Goal: Task Accomplishment & Management: Complete application form

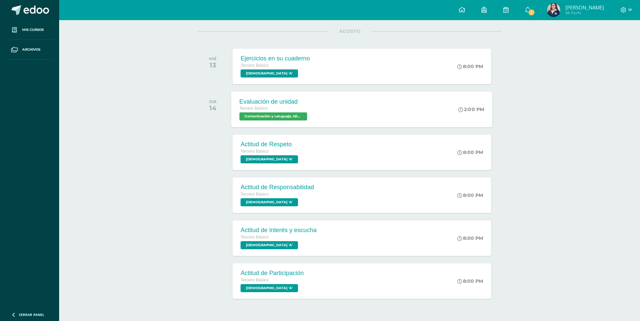
scroll to position [101, 0]
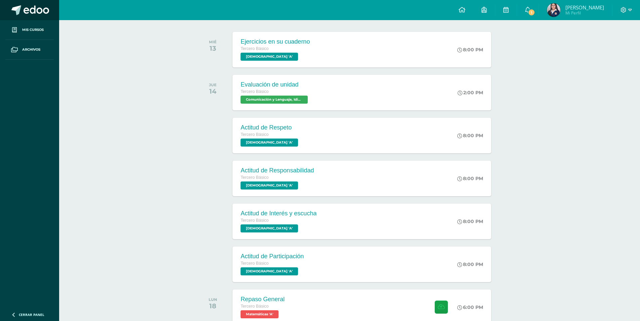
click at [19, 8] on span at bounding box center [16, 10] width 10 height 10
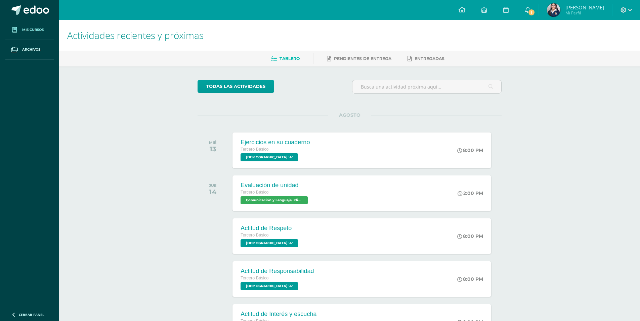
click at [42, 32] on span "Mis cursos" at bounding box center [32, 29] width 21 height 5
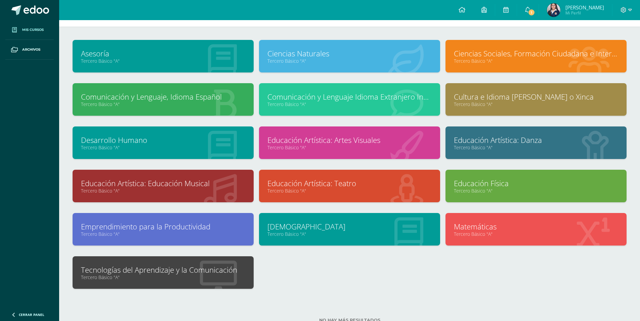
scroll to position [47, 0]
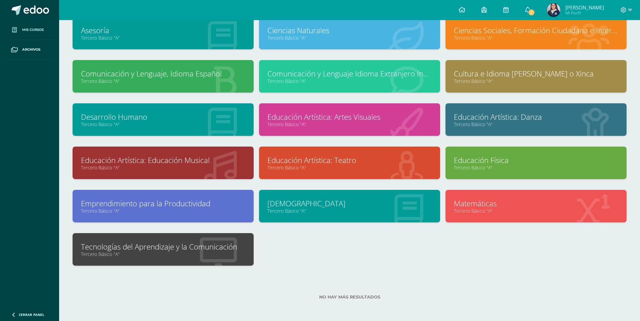
click at [243, 244] on link "Tecnologías del Aprendizaje y la Comunicación" at bounding box center [163, 247] width 164 height 10
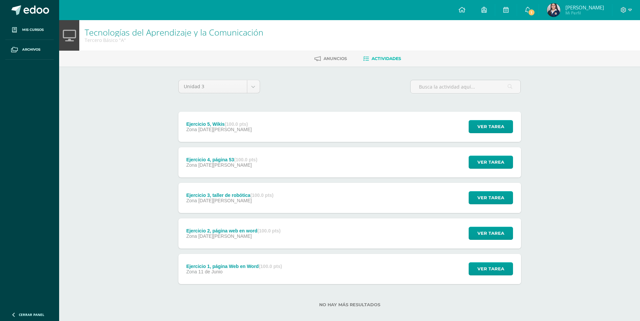
click at [285, 163] on div "Ejercicio 4, página 53 (100.0 pts) Zona [DATE][PERSON_NAME] Ver tarea Ejercicio…" at bounding box center [349, 162] width 343 height 30
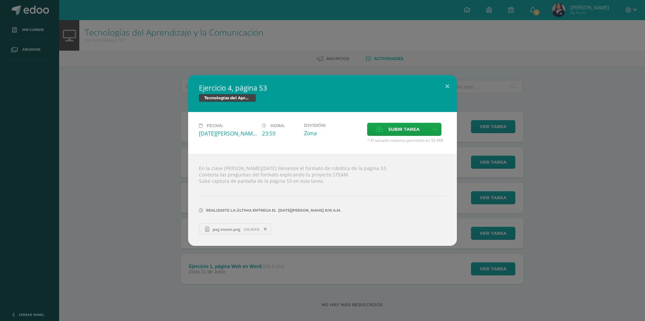
drag, startPoint x: 307, startPoint y: 66, endPoint x: 205, endPoint y: 155, distance: 135.4
click at [307, 66] on div "Ejercicio 4, página 53 Tecnologías del Aprendizaje y la Comunicación Fecha: Mié…" at bounding box center [322, 160] width 645 height 321
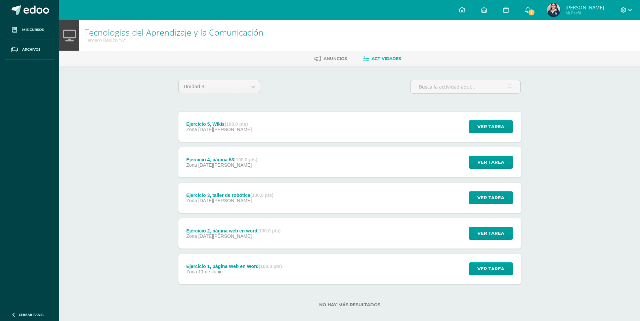
click at [228, 137] on div "Ejercicio 5, Wikis (100.0 pts) Zona 06 de Agosto" at bounding box center [219, 127] width 82 height 30
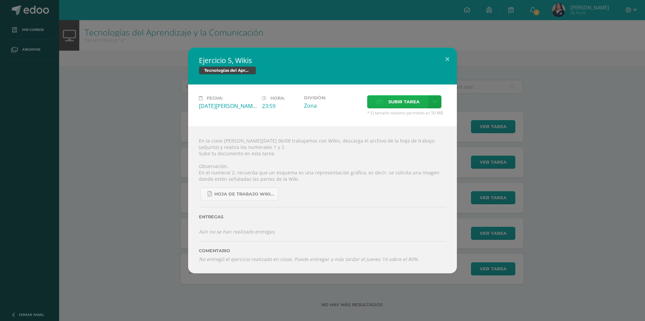
click at [397, 101] on span "Subir tarea" at bounding box center [403, 102] width 31 height 12
click at [0, 0] on input "Subir tarea" at bounding box center [0, 0] width 0 height 0
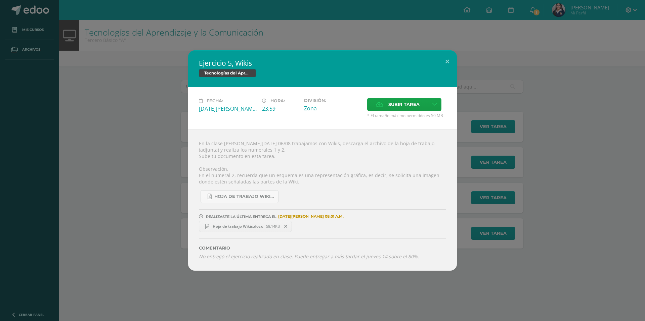
click at [230, 231] on link "Hoja de trabajo Wikis.docx 58.14KB" at bounding box center [245, 226] width 93 height 11
click at [467, 8] on div "Ejercicio 5, Wikis Tecnologías del Aprendizaje y la Comunicación Fecha: [DATE][…" at bounding box center [322, 160] width 645 height 321
drag, startPoint x: 467, startPoint y: 8, endPoint x: 460, endPoint y: 19, distance: 13.1
click at [467, 8] on div "Ejercicio 5, Wikis Tecnologías del Aprendizaje y la Comunicación Fecha: [DATE][…" at bounding box center [322, 160] width 645 height 321
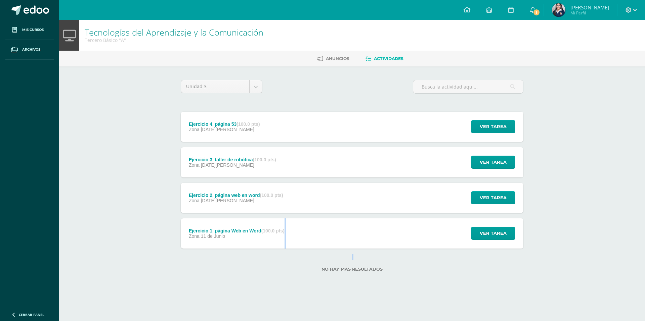
click at [266, 249] on div "Unidad 3 Unidad 1 Unidad 2 Unidad 3 Unidad 4 Ejercicio 4, página 53 (100.0 pts)…" at bounding box center [352, 180] width 348 height 200
drag, startPoint x: 266, startPoint y: 249, endPoint x: 261, endPoint y: 241, distance: 8.8
click at [261, 241] on div "Ejercicio 1, página Web en Word (100.0 pts) Zona 11 de Junio" at bounding box center [237, 234] width 112 height 30
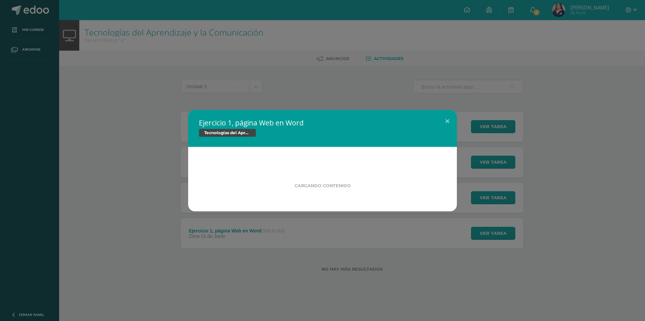
click at [261, 241] on div "Ejercicio 1, página Web en Word Tecnologías del Aprendizaje y la Comunicación C…" at bounding box center [322, 160] width 645 height 321
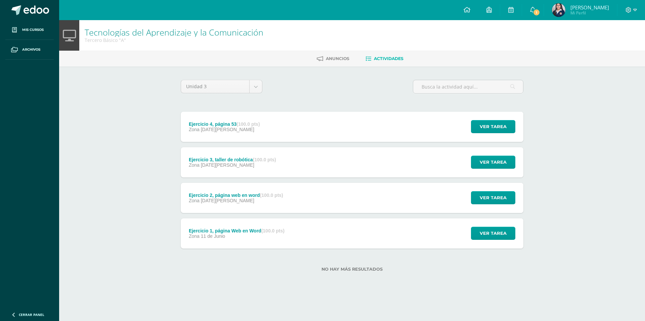
click at [261, 240] on div "Ejercicio 1, página Web en Word (100.0 pts) Zona 11 de Junio" at bounding box center [237, 234] width 112 height 30
click at [0, 0] on div "Comentario No entregó la tarea realizada en clase. Puede entregar a más tardar …" at bounding box center [0, 0] width 0 height 0
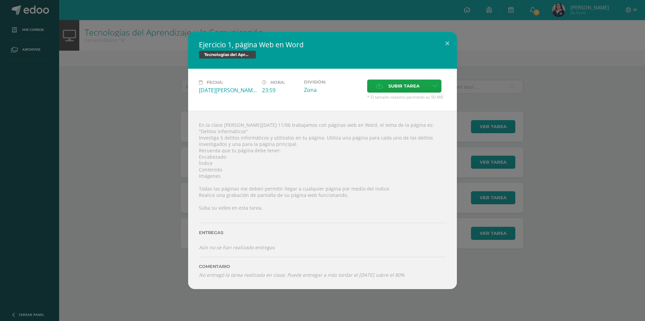
click at [492, 54] on div "Ejercicio 1, página Web en Word Tecnologías del Aprendizaje y la Comunicación F…" at bounding box center [322, 160] width 639 height 257
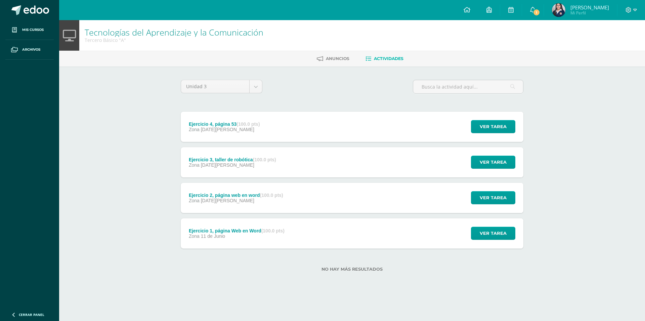
click at [264, 193] on strong "(100.0 pts)" at bounding box center [271, 195] width 23 height 5
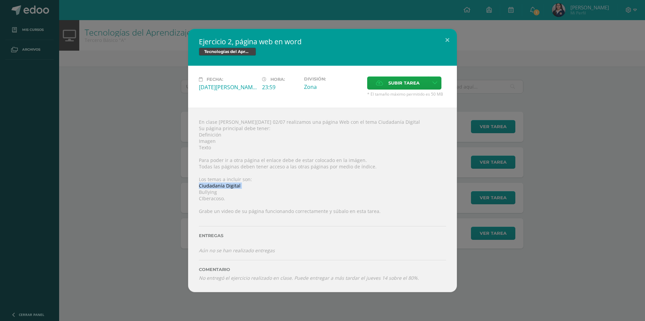
click at [155, 189] on div "Ejercicio 2, página web en word Tecnologías del Aprendizaje y la Comunicación F…" at bounding box center [322, 161] width 639 height 264
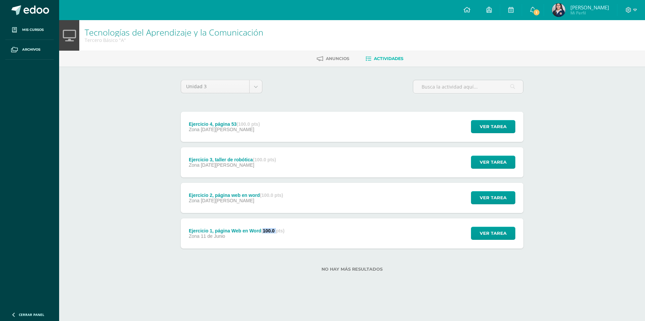
click at [266, 232] on strong "(100.0 pts)" at bounding box center [272, 230] width 23 height 5
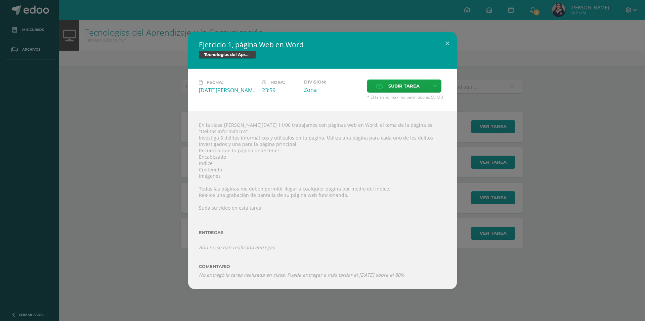
drag, startPoint x: 266, startPoint y: 232, endPoint x: 242, endPoint y: 246, distance: 28.2
click at [242, 246] on icon "Aún no se han realizado entregas" at bounding box center [237, 247] width 76 height 6
click at [104, 198] on div "Ejercicio 1, página Web en Word Tecnologías del Aprendizaje y la Comunicación F…" at bounding box center [322, 160] width 639 height 257
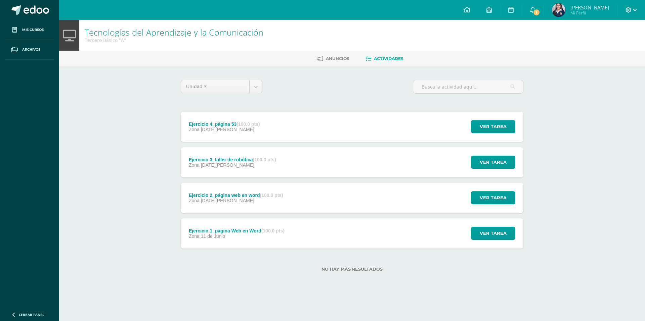
click at [243, 139] on div "Ejercicio 4, página 53 (100.0 pts) Zona [DATE][PERSON_NAME]" at bounding box center [224, 127] width 87 height 30
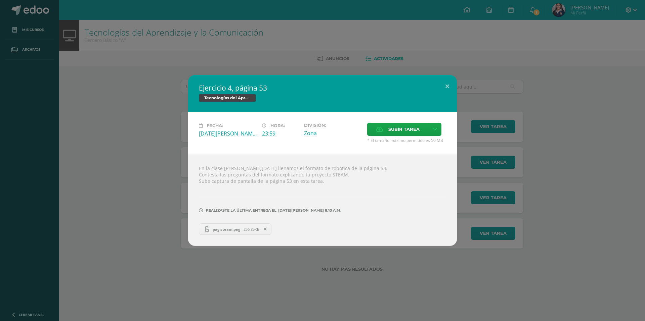
drag, startPoint x: 130, startPoint y: 271, endPoint x: 131, endPoint y: 262, distance: 9.1
click at [131, 270] on div "Ejercicio 4, página 53 Tecnologías del Aprendizaje y la Comunicación Fecha: [DA…" at bounding box center [322, 160] width 645 height 321
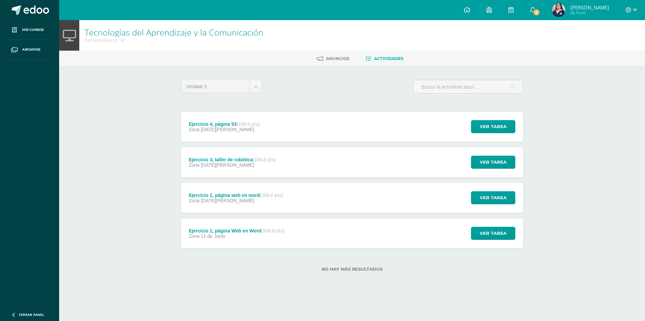
click at [253, 166] on div "Zona [DATE][PERSON_NAME]" at bounding box center [232, 165] width 87 height 5
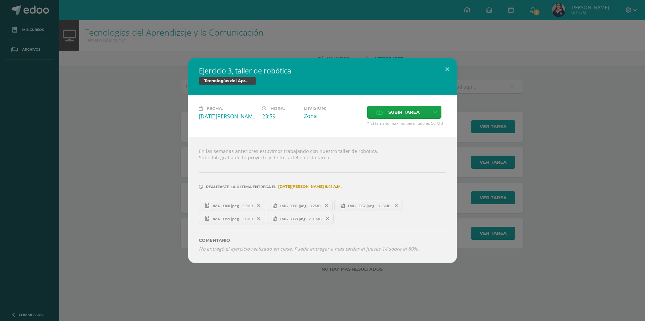
click at [245, 205] on span "3.3MB" at bounding box center [247, 206] width 11 height 5
click at [260, 206] on icon at bounding box center [258, 206] width 3 height 5
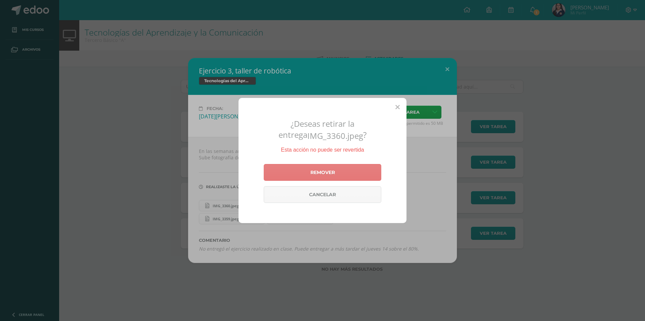
click at [290, 167] on link "Remover" at bounding box center [323, 172] width 118 height 17
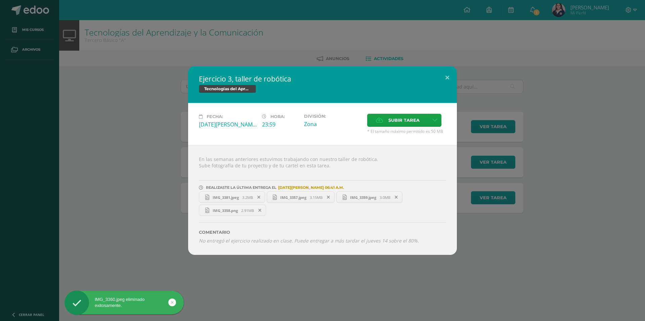
click at [242, 194] on link "IMG_3381.jpeg 3.2MB" at bounding box center [232, 197] width 66 height 11
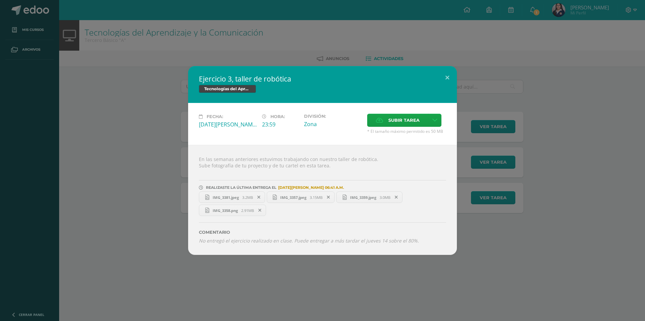
click at [330, 199] on icon at bounding box center [328, 197] width 3 height 5
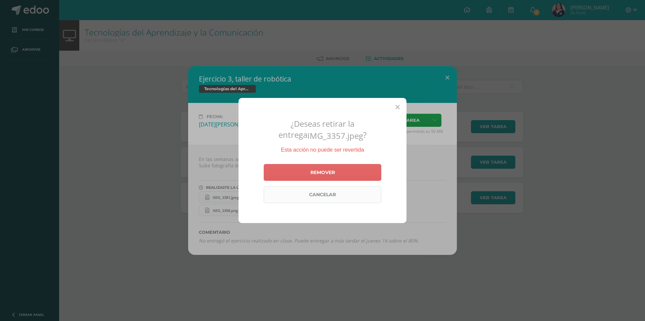
click at [298, 193] on link "Cancelar" at bounding box center [323, 194] width 118 height 17
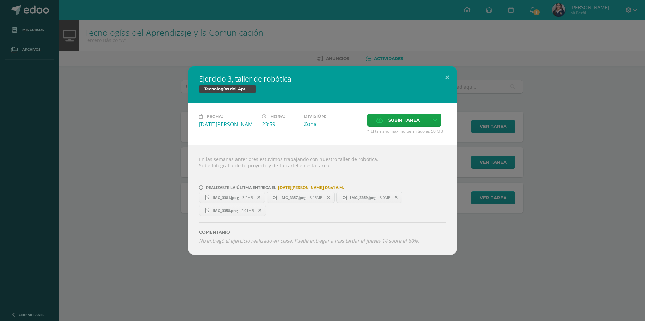
click at [298, 193] on link "IMG_3357.jpeg 3.15MB" at bounding box center [301, 197] width 68 height 11
click at [329, 196] on icon at bounding box center [328, 197] width 3 height 5
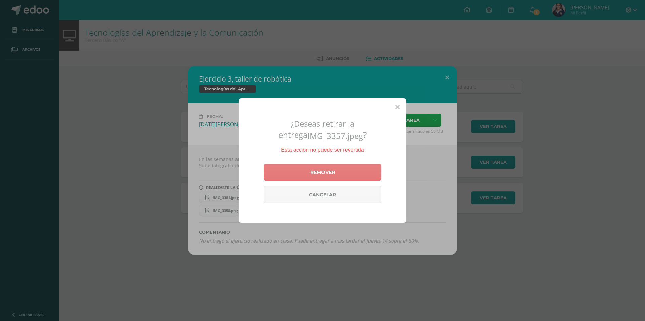
click at [327, 165] on link "Remover" at bounding box center [323, 172] width 118 height 17
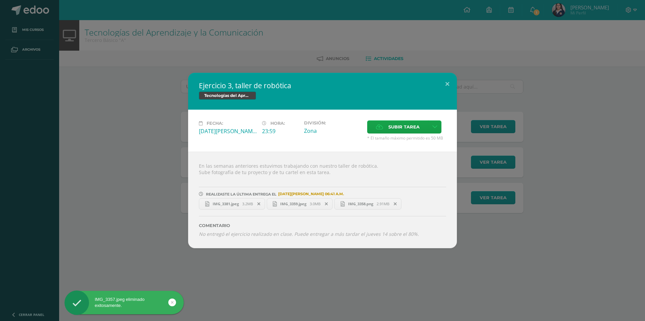
click at [316, 206] on span "3.0MB" at bounding box center [315, 203] width 11 height 5
click at [328, 204] on icon at bounding box center [326, 204] width 3 height 5
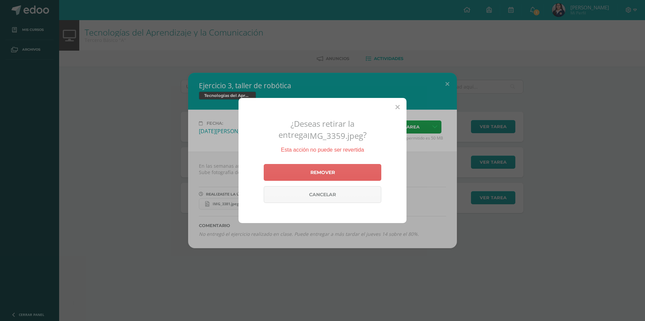
click at [325, 162] on div "Remover Cancelar" at bounding box center [323, 184] width 118 height 44
click at [325, 174] on link "Remover" at bounding box center [323, 172] width 118 height 17
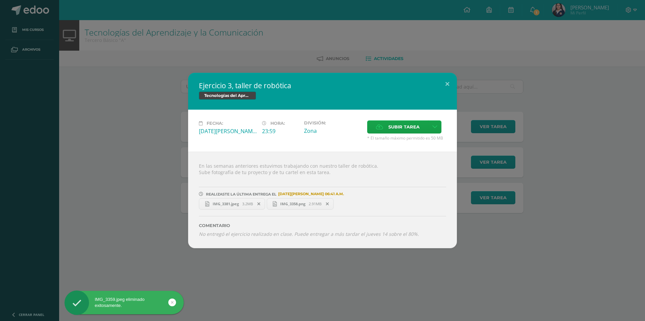
click at [312, 201] on link "IMG_3358.png 2.91MB" at bounding box center [300, 203] width 67 height 11
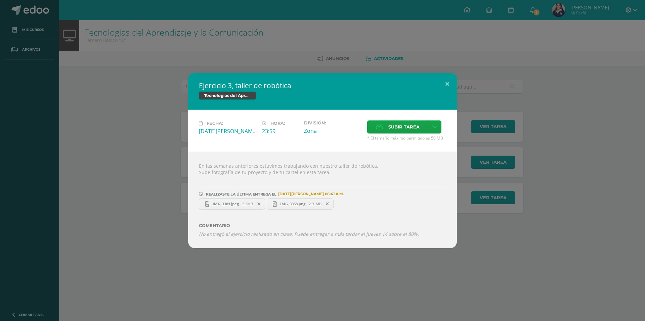
click at [329, 208] on span at bounding box center [327, 203] width 11 height 7
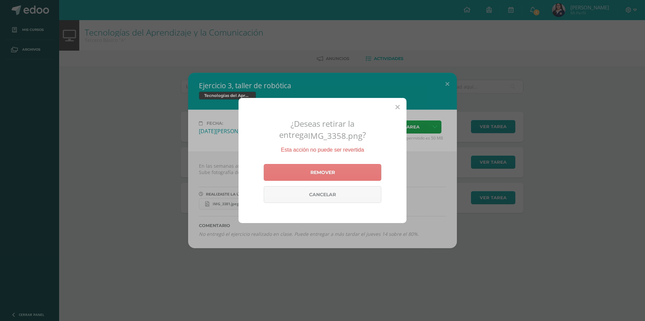
click at [329, 178] on link "Remover" at bounding box center [323, 172] width 118 height 17
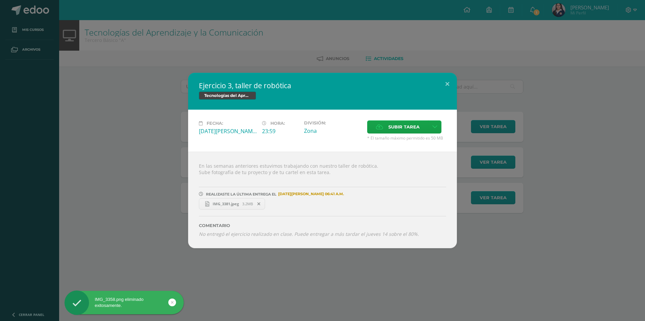
click at [352, 51] on div "Ejercicio 3, taller de robótica Tecnologías del Aprendizaje y la Comunicación F…" at bounding box center [322, 160] width 645 height 321
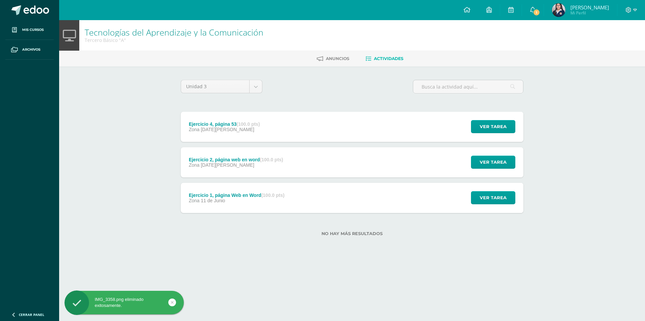
click at [281, 195] on strong "(100.0 pts)" at bounding box center [272, 195] width 23 height 5
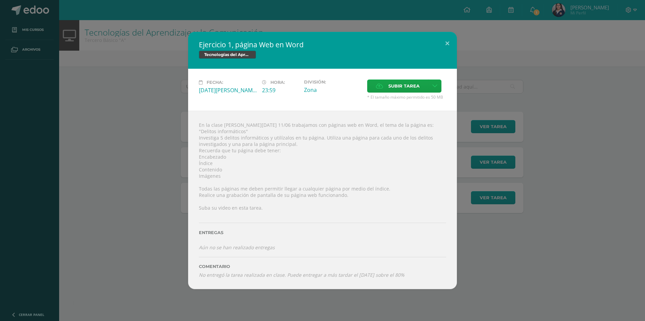
click at [173, 244] on div "Ejercicio 1, página Web en Word Tecnologías del Aprendizaje y la Comunicación F…" at bounding box center [322, 160] width 639 height 257
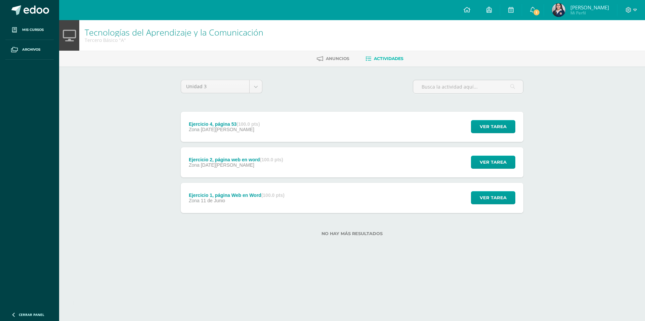
click at [270, 160] on strong "(100.0 pts)" at bounding box center [271, 159] width 23 height 5
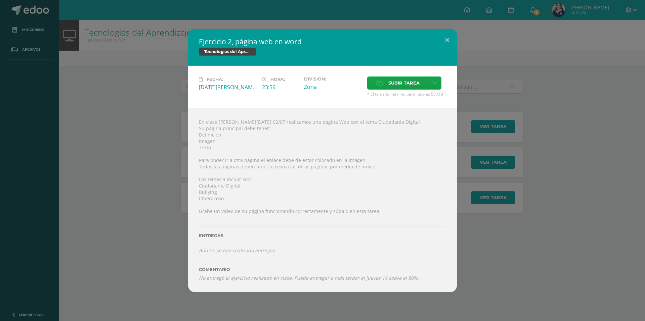
click at [61, 129] on div "Ejercicio 2, página web en word Tecnologías del Aprendizaje y la Comunicación F…" at bounding box center [322, 161] width 639 height 264
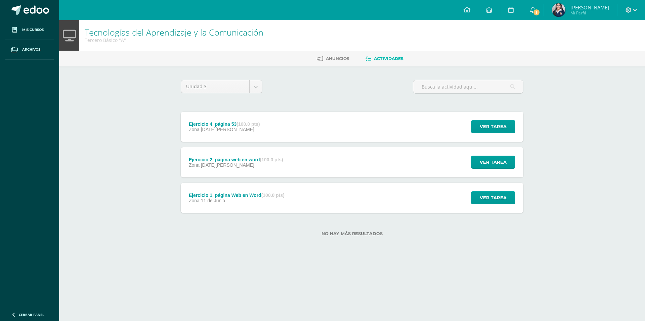
click at [257, 132] on div "Ejercicio 4, página 53 (100.0 pts) Zona [DATE][PERSON_NAME]" at bounding box center [224, 127] width 87 height 30
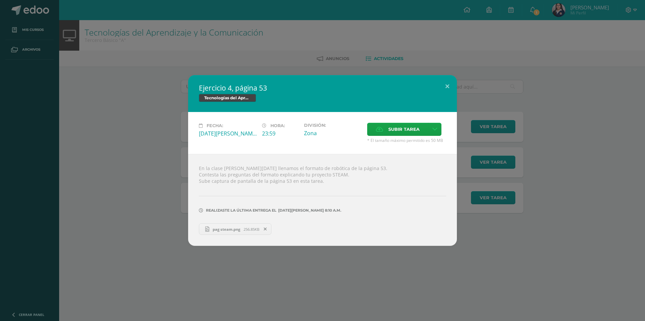
click at [292, 259] on div "Ejercicio 4, página 53 Tecnologías del Aprendizaje y la Comunicación Fecha: [DA…" at bounding box center [322, 160] width 645 height 321
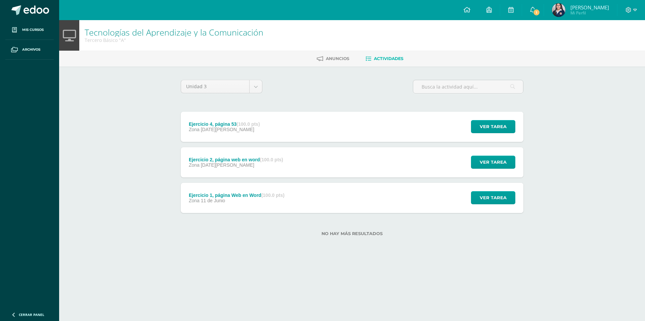
click at [250, 129] on div "Zona [DATE][PERSON_NAME]" at bounding box center [224, 129] width 71 height 5
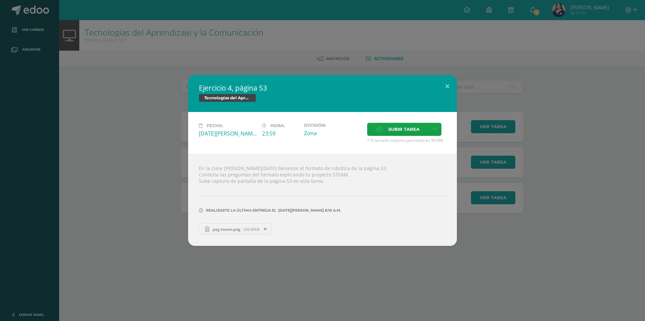
drag, startPoint x: 320, startPoint y: 60, endPoint x: 282, endPoint y: 140, distance: 88.9
click at [318, 62] on div "Ejercicio 4, página 53 Tecnologías del Aprendizaje y la Comunicación Fecha: [DA…" at bounding box center [322, 160] width 645 height 321
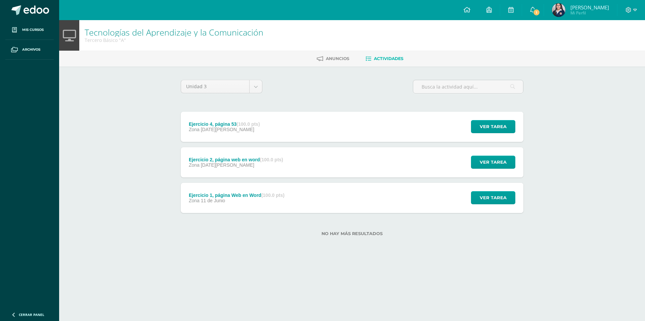
drag, startPoint x: 281, startPoint y: 171, endPoint x: 278, endPoint y: 168, distance: 4.3
click at [281, 170] on div "Ejercicio 2, página web en word (100.0 pts) Zona 09 de Julio" at bounding box center [236, 162] width 110 height 30
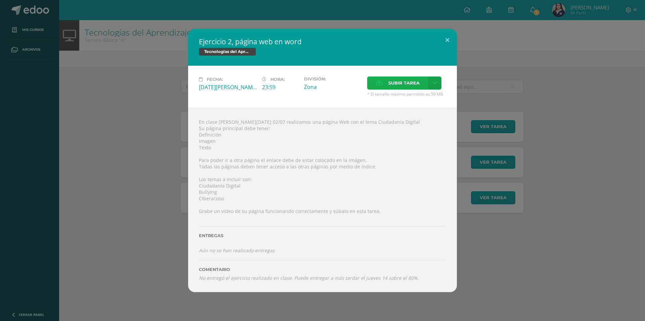
click at [408, 89] on span "Subir tarea" at bounding box center [403, 83] width 31 height 12
click at [0, 0] on input "Subir tarea" at bounding box center [0, 0] width 0 height 0
click at [446, 38] on button at bounding box center [447, 40] width 19 height 23
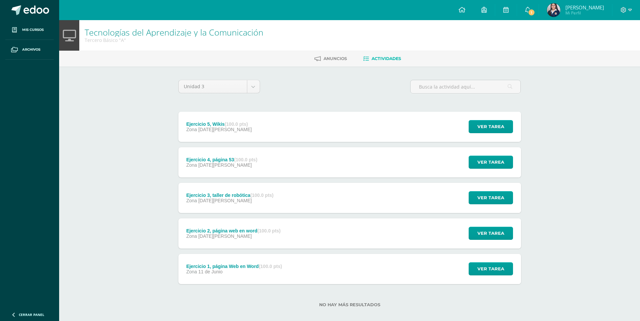
click at [321, 133] on div "Ejercicio 5, Wikis (100.0 pts) Zona [DATE][PERSON_NAME] Ver tarea Ejercicio 5, …" at bounding box center [349, 127] width 343 height 30
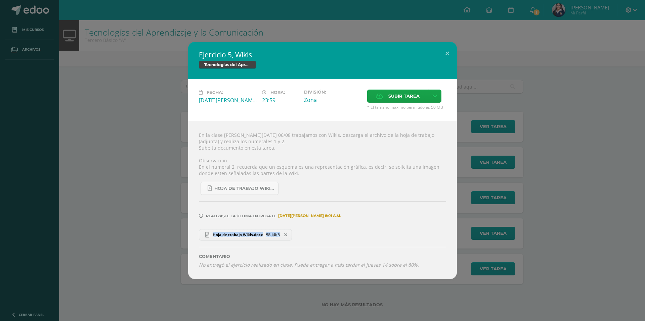
click at [136, 241] on div "Ejercicio 5, Wikis Tecnologías del Aprendizaje y la Comunicación Fecha: [DATE][…" at bounding box center [322, 160] width 639 height 237
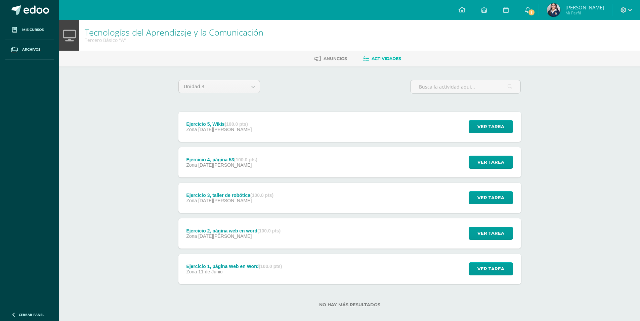
drag, startPoint x: 136, startPoint y: 241, endPoint x: 218, endPoint y: 200, distance: 91.3
click at [218, 200] on span "[DATE][PERSON_NAME]" at bounding box center [224, 200] width 53 height 5
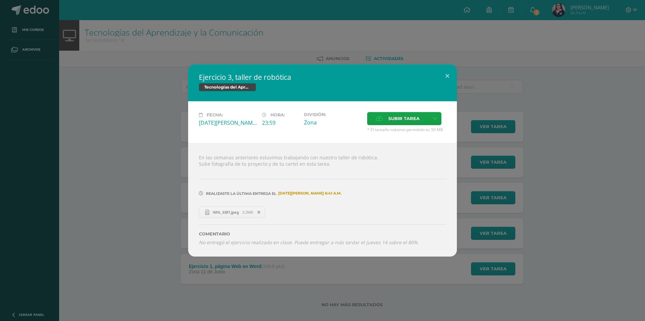
click at [237, 215] on span "IMG_3381.jpeg" at bounding box center [225, 212] width 33 height 5
click at [99, 175] on div "Ejercicio 3, taller de robótica Tecnologías del Aprendizaje y la Comunicación F…" at bounding box center [322, 160] width 639 height 192
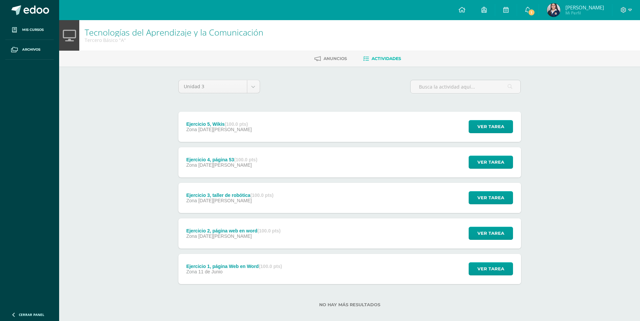
click at [255, 236] on div "Zona [DATE][PERSON_NAME]" at bounding box center [233, 236] width 94 height 5
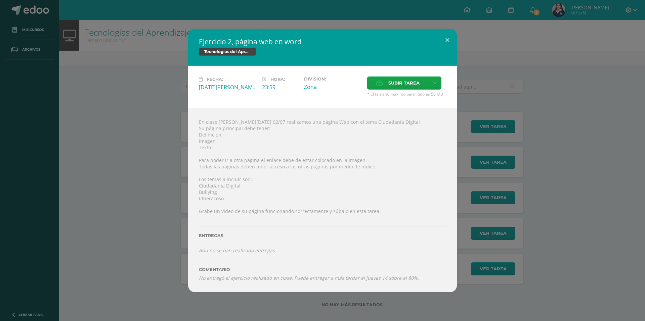
click at [145, 240] on div "Ejercicio 2, página web en word Tecnologías del Aprendizaje y la Comunicación F…" at bounding box center [322, 161] width 639 height 264
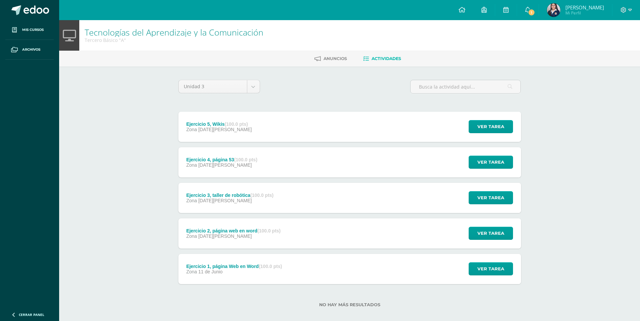
click at [198, 271] on span "11 de Junio" at bounding box center [210, 271] width 24 height 5
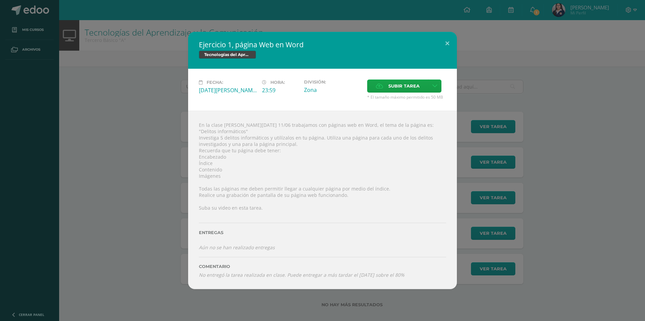
click at [151, 237] on div "Ejercicio 1, página Web en Word Tecnologías del Aprendizaje y la Comunicación F…" at bounding box center [322, 160] width 639 height 257
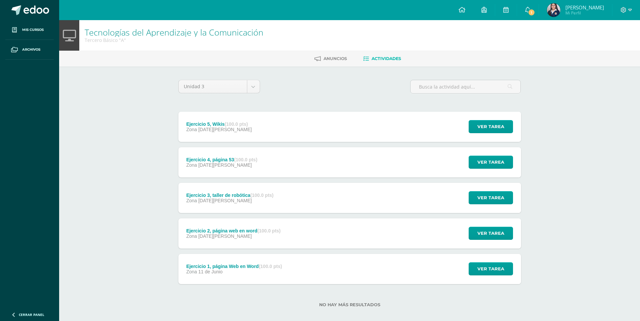
click at [287, 128] on div "Ejercicio 5, Wikis (100.0 pts) Zona [DATE][PERSON_NAME] Ver tarea Ejercicio 5, …" at bounding box center [349, 127] width 343 height 30
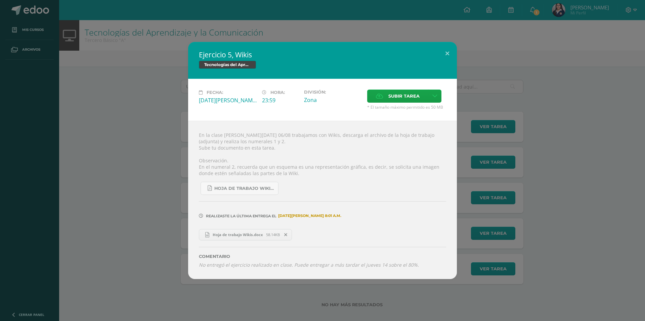
click at [160, 239] on div "Ejercicio 5, Wikis Tecnologías del Aprendizaje y la Comunicación Fecha: [DATE][…" at bounding box center [322, 160] width 639 height 237
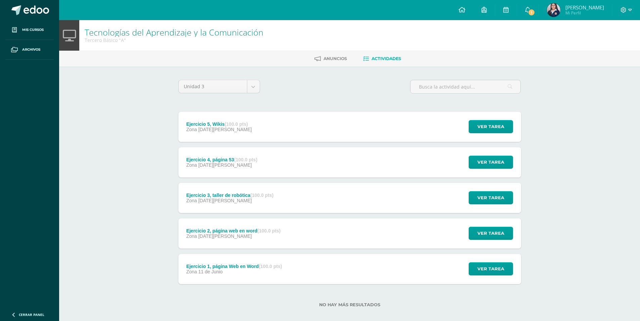
click at [245, 156] on div "Ejercicio 4, página 53 (100.0 pts) Zona [DATE][PERSON_NAME]" at bounding box center [221, 162] width 87 height 30
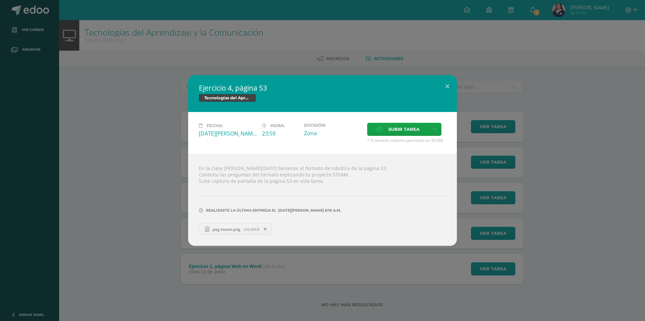
click at [156, 242] on div "Ejercicio 4, página 53 Tecnologías del Aprendizaje y la Comunicación Fecha: [DA…" at bounding box center [322, 160] width 639 height 171
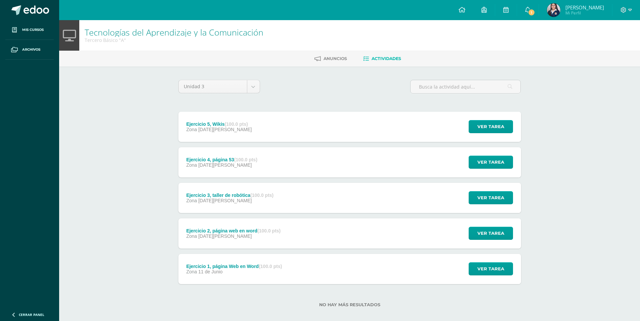
click at [209, 212] on div "Ejercicio 3, taller de robótica (100.0 pts) Zona [DATE][PERSON_NAME]" at bounding box center [229, 198] width 103 height 30
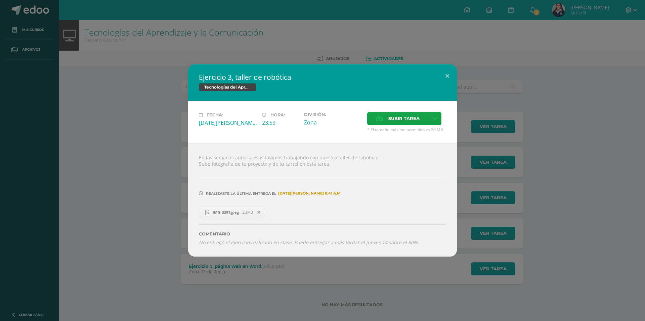
click at [149, 217] on div "Ejercicio 3, taller de robótica Tecnologías del Aprendizaje y la Comunicación F…" at bounding box center [322, 160] width 639 height 192
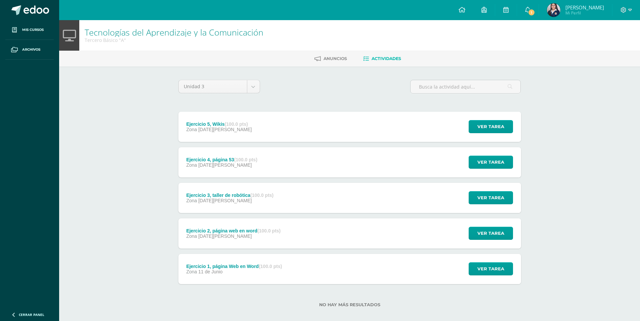
click at [257, 163] on div "Zona [DATE][PERSON_NAME]" at bounding box center [221, 165] width 71 height 5
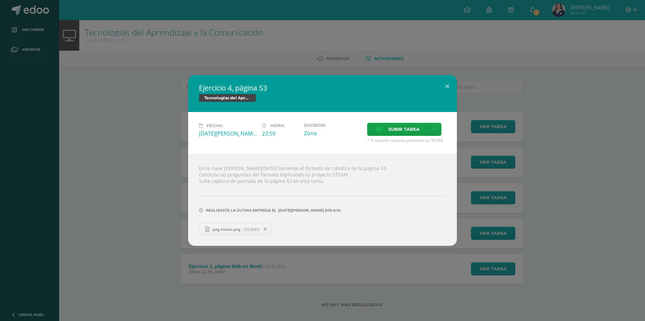
click at [390, 321] on div "Ejercicio 4, página 53 Tecnologías del Aprendizaje y la Comunicación Fecha: [DA…" at bounding box center [322, 160] width 645 height 321
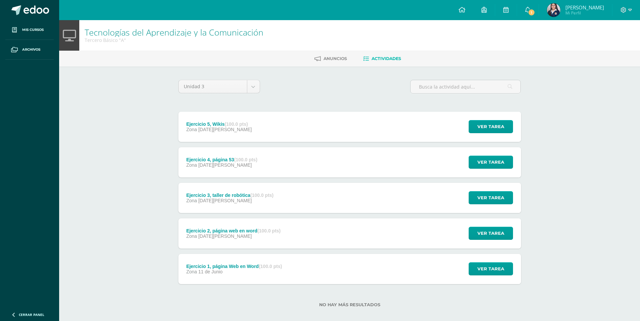
click at [587, 183] on div "Tecnologías del Aprendizaje y la Comunicación Tercero Básico "A" [GEOGRAPHIC_DA…" at bounding box center [349, 174] width 581 height 309
click at [298, 236] on div "Ejercicio 2, página web en word (100.0 pts) Zona [DATE][PERSON_NAME] Ver tarea …" at bounding box center [349, 234] width 343 height 30
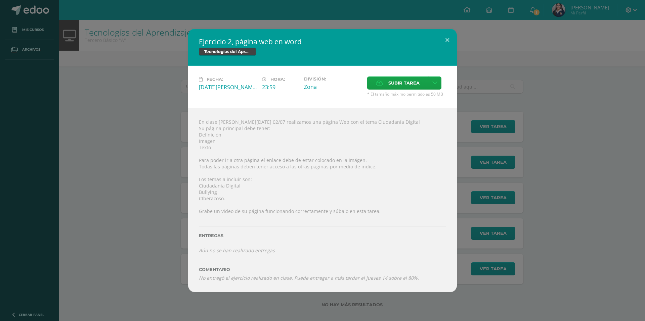
click at [98, 154] on div "Ejercicio 2, página web en word Tecnologías del Aprendizaje y la Comunicación F…" at bounding box center [322, 161] width 639 height 264
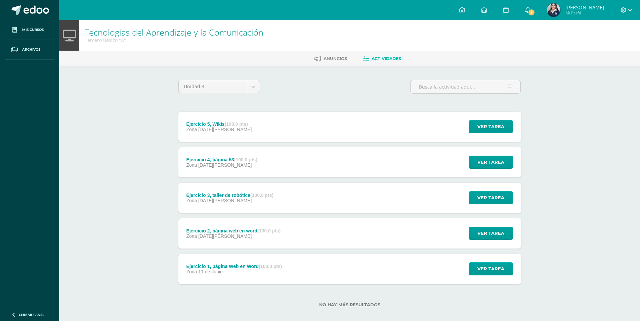
click at [194, 128] on span "Zona" at bounding box center [191, 129] width 11 height 5
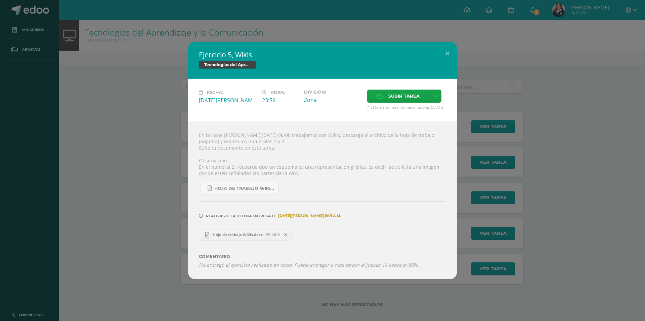
drag, startPoint x: 158, startPoint y: 219, endPoint x: 218, endPoint y: 155, distance: 87.7
click at [158, 218] on div "Ejercicio 5, Wikis Tecnologías del Aprendizaje y la Comunicación Fecha: [DATE][…" at bounding box center [322, 160] width 639 height 237
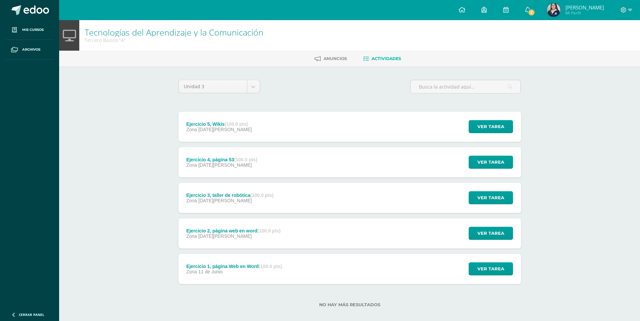
click at [251, 166] on div "Zona [DATE][PERSON_NAME]" at bounding box center [221, 165] width 71 height 5
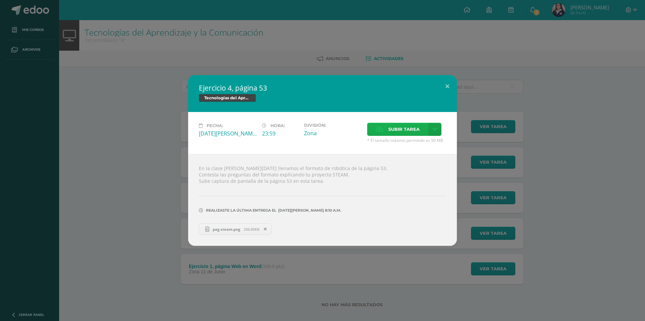
click at [405, 133] on span "Subir tarea" at bounding box center [403, 129] width 31 height 12
click at [0, 0] on input "Subir tarea" at bounding box center [0, 0] width 0 height 0
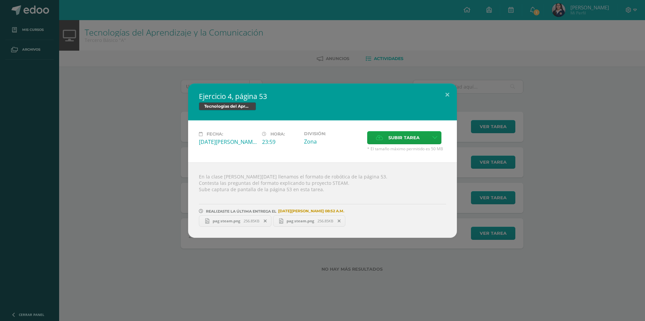
click at [263, 50] on div "Ejercicio 4, página 53 Tecnologías del Aprendizaje y la Comunicación Fecha: [DA…" at bounding box center [322, 160] width 645 height 321
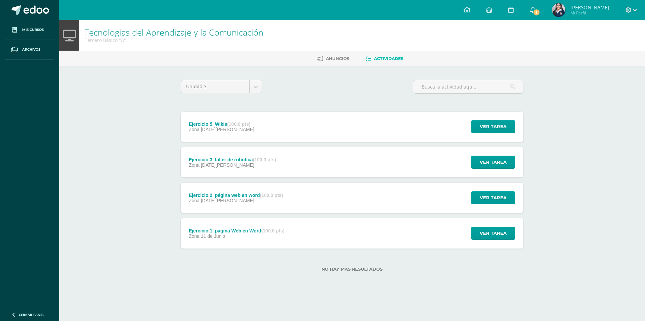
click at [286, 168] on div "Ejercicio 3, taller de robótica (100.0 pts) Zona [DATE][PERSON_NAME] Ver tarea …" at bounding box center [352, 162] width 343 height 30
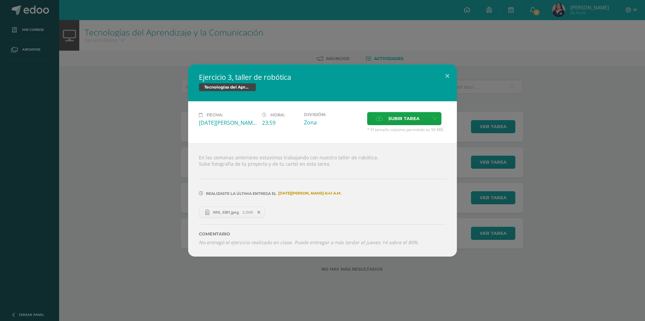
click at [328, 285] on div "Ejercicio 3, taller de robótica Tecnologías del Aprendizaje y la Comunicación F…" at bounding box center [322, 160] width 645 height 321
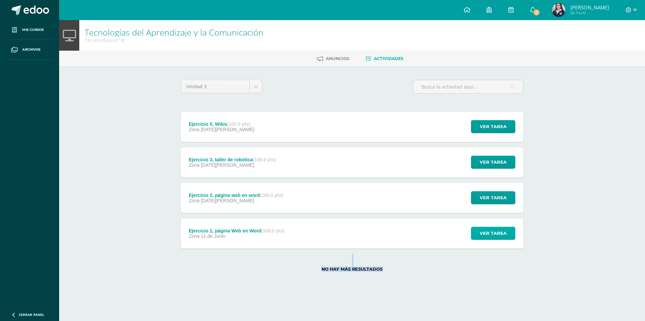
drag, startPoint x: 385, startPoint y: 257, endPoint x: 478, endPoint y: 231, distance: 96.7
click at [478, 231] on div "Unidad 3 Unidad 1 Unidad 2 Unidad 3 Unidad 4 Ejercicio 5, Wikis (100.0 pts) Zon…" at bounding box center [351, 179] width 369 height 227
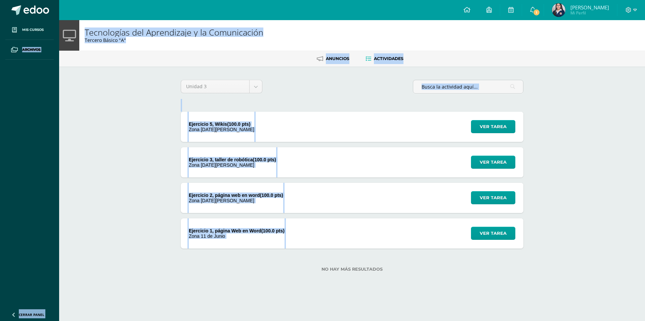
drag, startPoint x: 10, startPoint y: 149, endPoint x: 392, endPoint y: 197, distance: 384.6
click at [392, 197] on div "Tecnologías del Aprendizaje y la Comunicación Tercero Básico "A" [GEOGRAPHIC_DA…" at bounding box center [352, 156] width 586 height 273
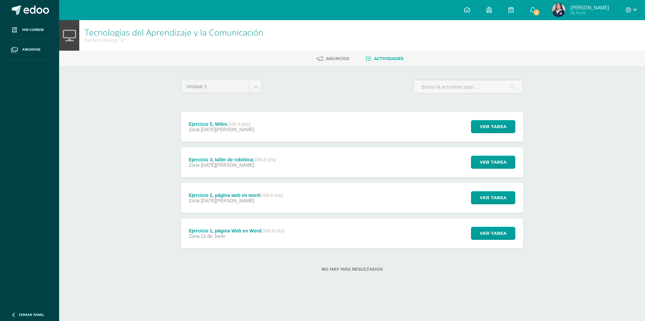
drag, startPoint x: 644, startPoint y: 87, endPoint x: 610, endPoint y: 64, distance: 41.7
click at [644, 86] on div "Tecnologías del Aprendizaje y la Comunicación Tercero Básico "A" [GEOGRAPHIC_DA…" at bounding box center [352, 156] width 586 height 273
click at [537, 11] on link "1" at bounding box center [532, 10] width 21 height 20
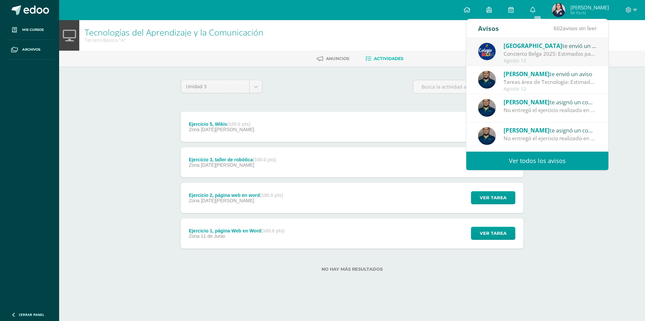
click at [563, 61] on div "Agosto 12" at bounding box center [549, 61] width 93 height 6
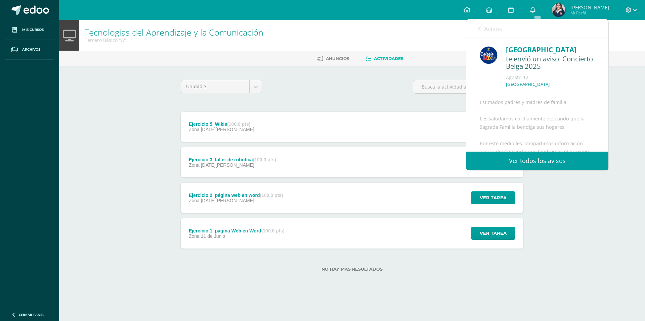
click at [484, 30] on span "Avisos" at bounding box center [493, 29] width 18 height 8
